Goal: Information Seeking & Learning: Find specific fact

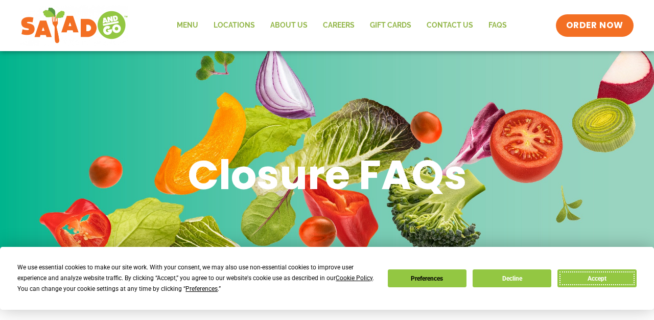
click at [603, 274] on button "Accept" at bounding box center [596, 278] width 79 height 18
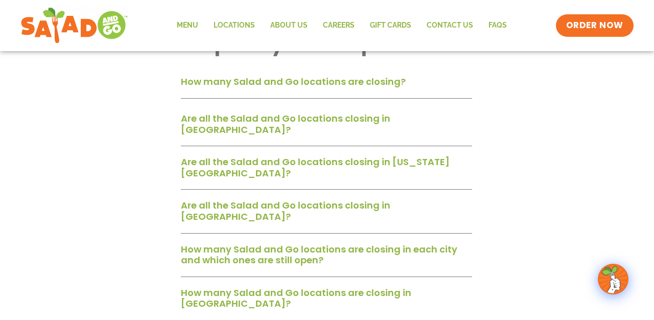
scroll to position [304, 0]
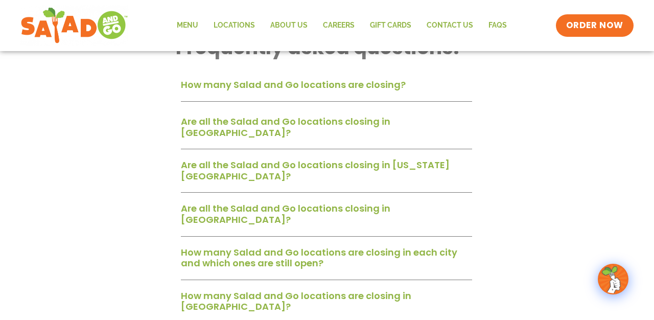
click at [376, 82] on link "How many Salad and Go locations are closing?" at bounding box center [293, 84] width 225 height 13
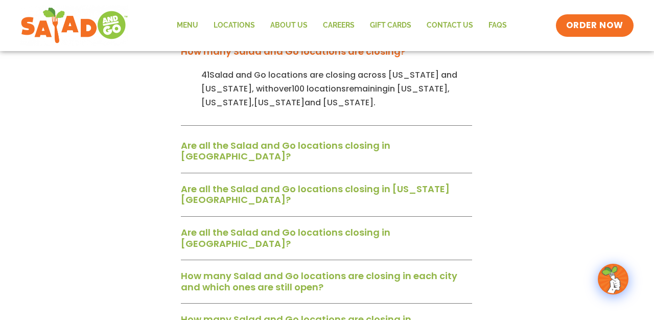
scroll to position [338, 0]
click at [251, 140] on link "Are all the Salad and Go locations closing in [GEOGRAPHIC_DATA]?" at bounding box center [285, 150] width 209 height 24
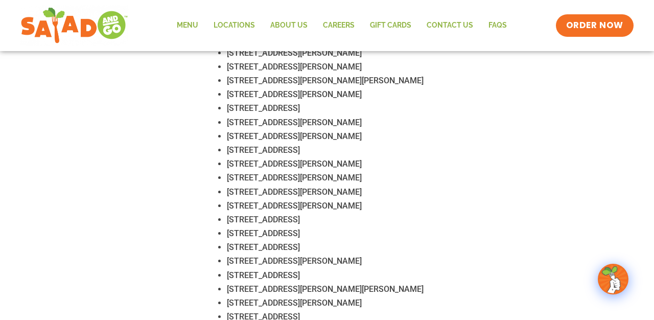
scroll to position [603, 0]
click at [290, 214] on span "[STREET_ADDRESS]" at bounding box center [263, 219] width 73 height 10
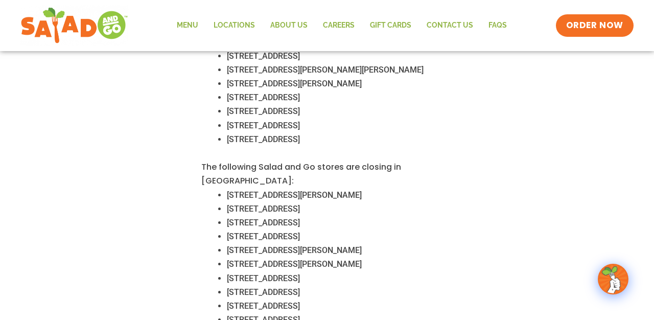
scroll to position [823, 0]
click at [271, 244] on span "[STREET_ADDRESS][PERSON_NAME]" at bounding box center [294, 249] width 135 height 10
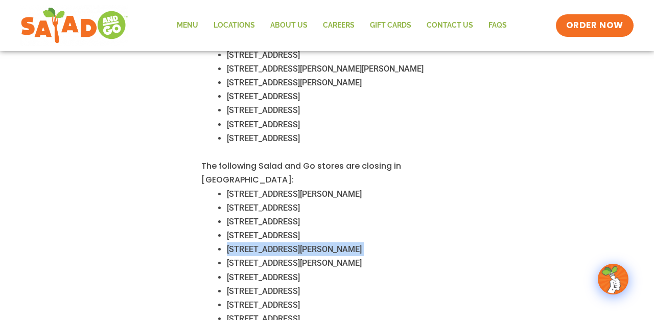
click at [271, 244] on span "[STREET_ADDRESS][PERSON_NAME]" at bounding box center [294, 249] width 135 height 10
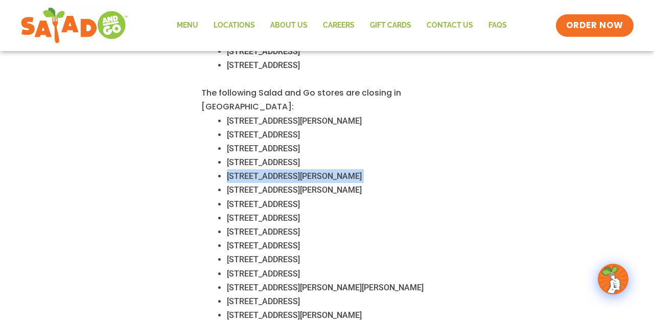
scroll to position [897, 0]
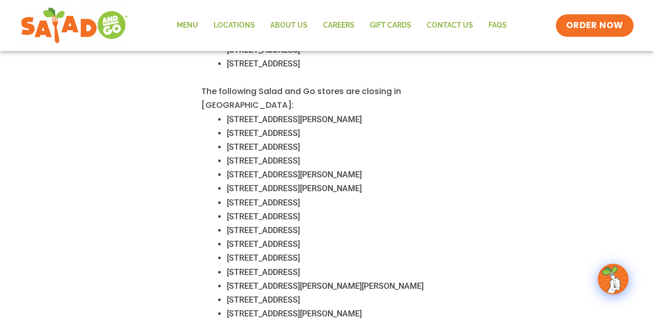
click at [271, 239] on span "[STREET_ADDRESS]" at bounding box center [263, 244] width 73 height 10
click at [284, 170] on span "[STREET_ADDRESS][PERSON_NAME]" at bounding box center [294, 175] width 135 height 10
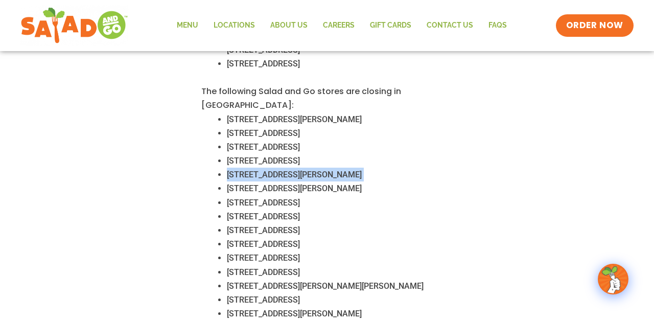
click at [284, 170] on span "[STREET_ADDRESS][PERSON_NAME]" at bounding box center [294, 175] width 135 height 10
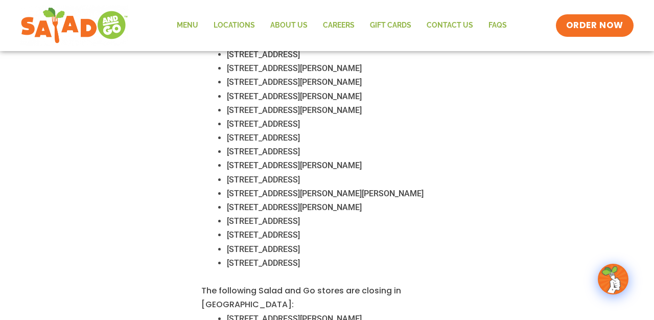
scroll to position [635, 0]
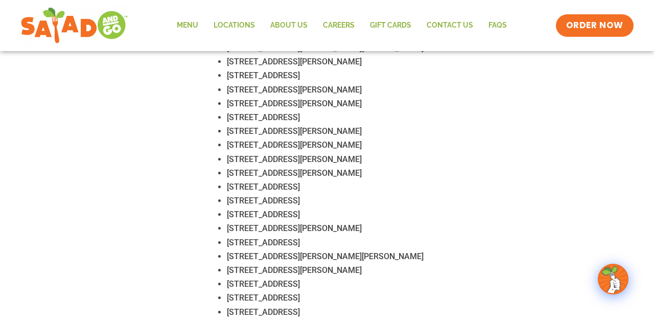
click at [276, 182] on span "[STREET_ADDRESS]" at bounding box center [263, 187] width 73 height 10
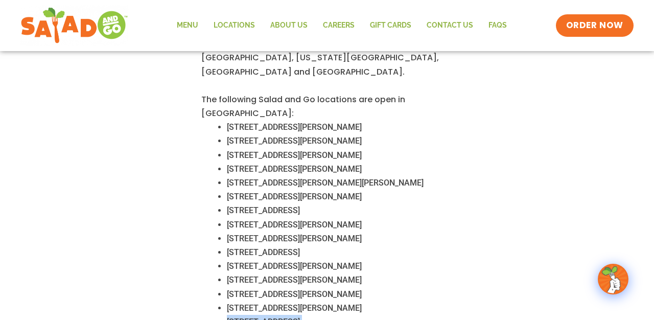
scroll to position [500, 0]
click at [279, 164] on span "[STREET_ADDRESS][PERSON_NAME]" at bounding box center [294, 169] width 135 height 10
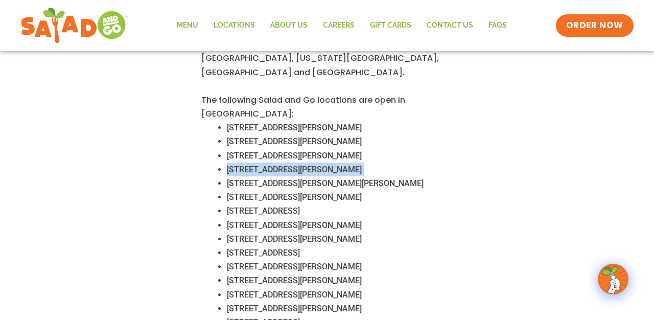
click at [279, 164] on span "[STREET_ADDRESS][PERSON_NAME]" at bounding box center [294, 169] width 135 height 10
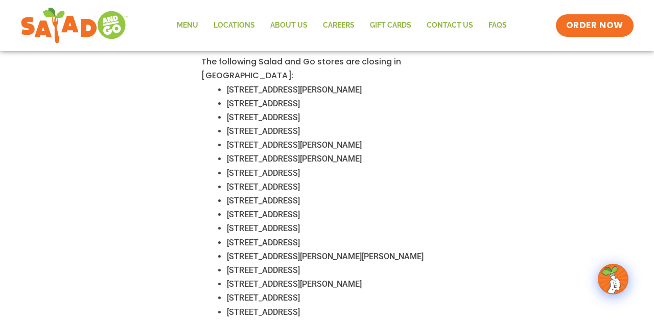
scroll to position [936, 0]
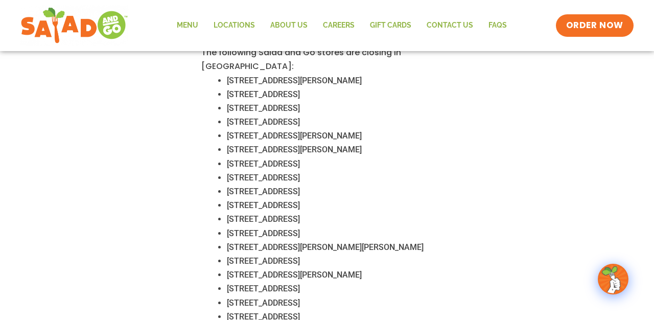
click at [268, 200] on span "[STREET_ADDRESS]" at bounding box center [263, 205] width 73 height 10
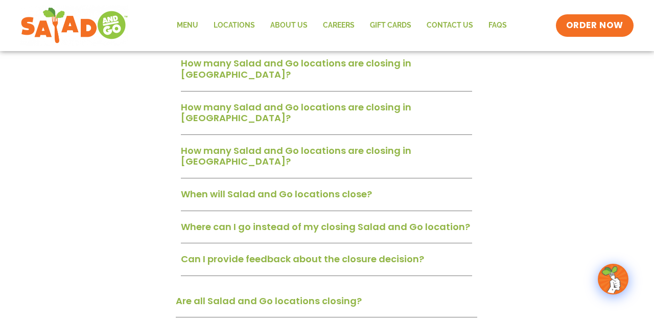
scroll to position [1372, 0]
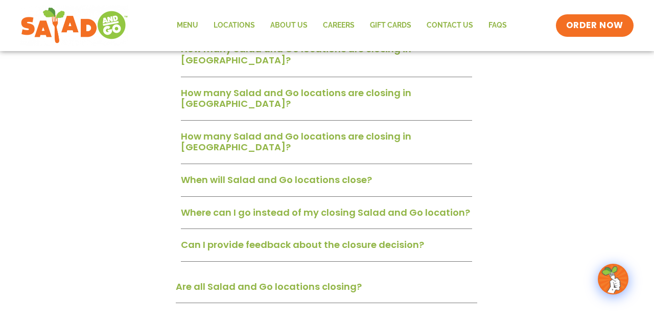
click at [348, 280] on link "Are all Salad and Go locations closing?" at bounding box center [269, 286] width 186 height 13
